Goal: Find specific page/section: Find specific page/section

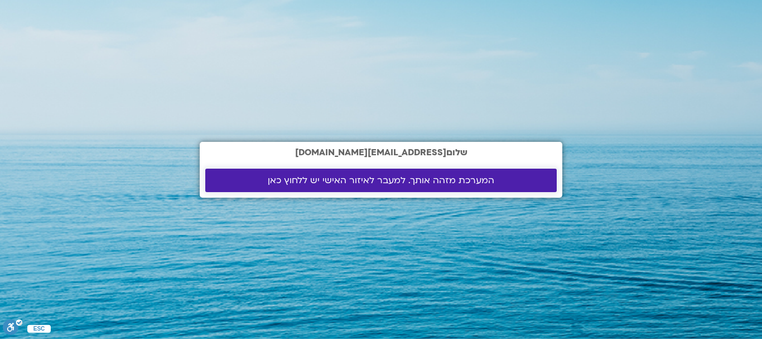
click at [313, 177] on span "המערכת מזהה אותך. למעבר לאיזור האישי יש ללחוץ כאן" at bounding box center [381, 180] width 227 height 10
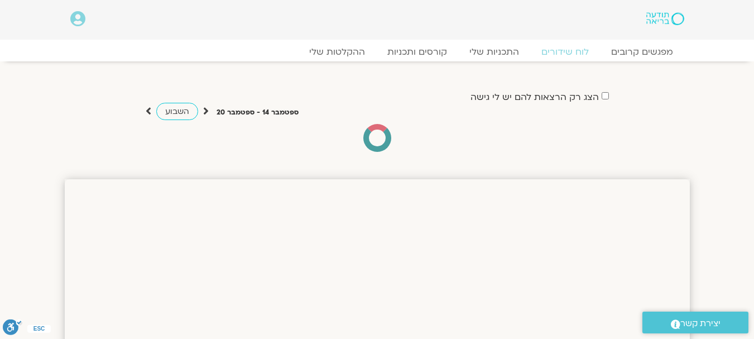
click at [536, 95] on label "הצג רק הרצאות להם יש לי גישה" at bounding box center [535, 97] width 128 height 10
click at [534, 96] on label "הצג רק הרצאות להם יש לי גישה" at bounding box center [535, 97] width 128 height 10
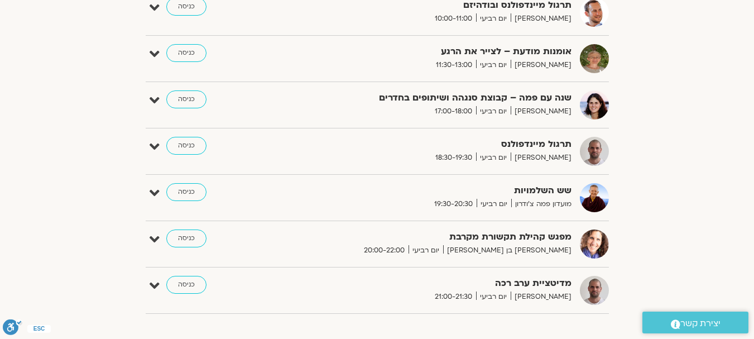
scroll to position [614, 0]
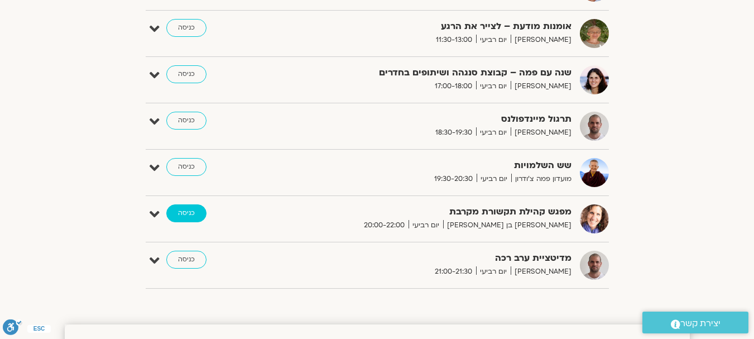
click at [185, 210] on link "כניסה" at bounding box center [186, 213] width 40 height 18
click at [194, 210] on link "כניסה" at bounding box center [186, 213] width 40 height 18
